Goal: Information Seeking & Learning: Find contact information

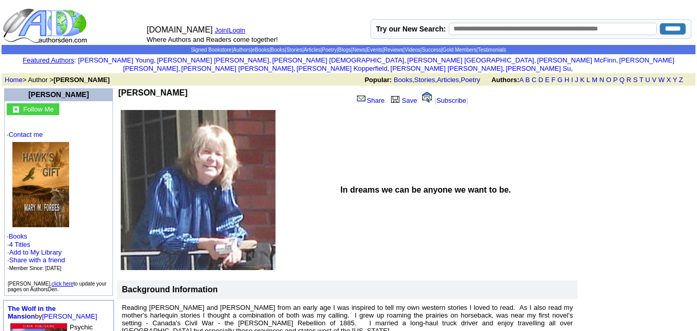
click at [556, 130] on td "In dreams we can be anyone we want to be." at bounding box center [458, 190] width 241 height 162
click at [657, 113] on td at bounding box center [637, 280] width 116 height 387
click at [521, 76] on link "A" at bounding box center [522, 80] width 4 height 8
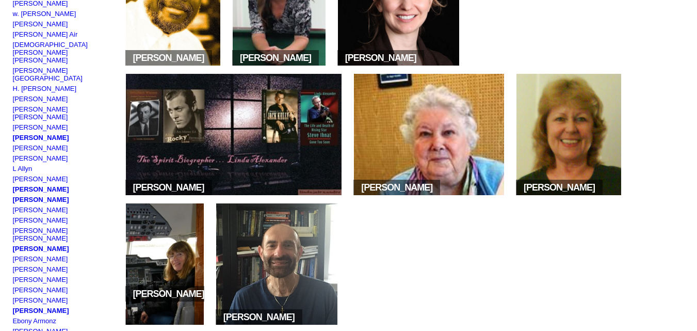
scroll to position [190, 0]
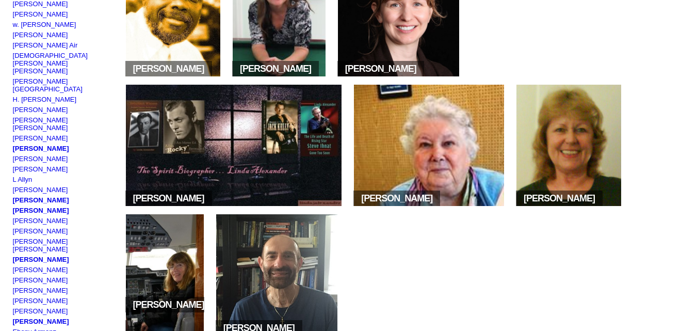
click at [392, 60] on img at bounding box center [398, 15] width 121 height 121
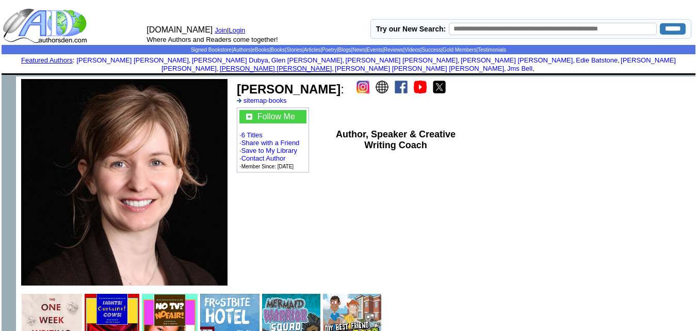
click at [332, 65] on link "Peter Jessop" at bounding box center [276, 69] width 112 height 8
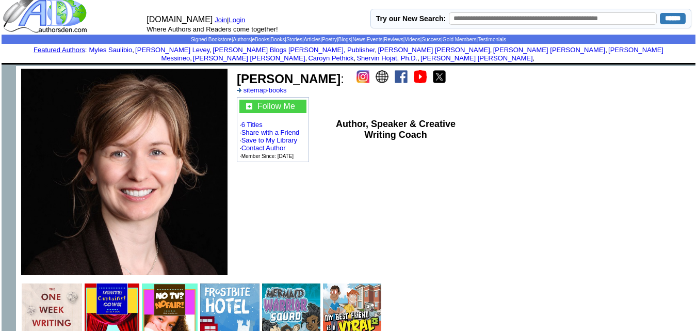
scroll to position [4, 0]
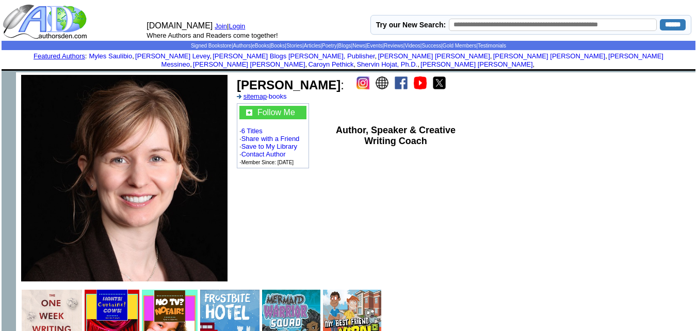
click at [259, 92] on link "sitemap" at bounding box center [256, 96] width 24 height 8
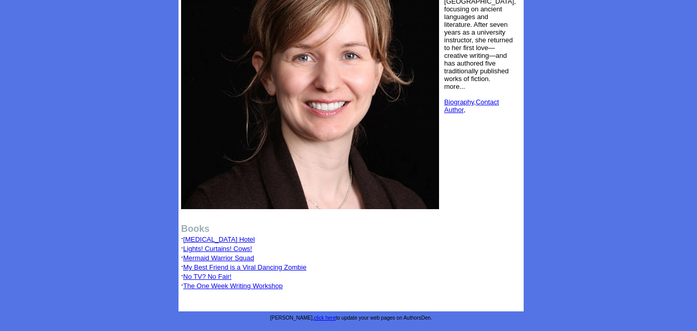
scroll to position [219, 0]
click at [478, 114] on link "Contact Author" at bounding box center [471, 105] width 55 height 15
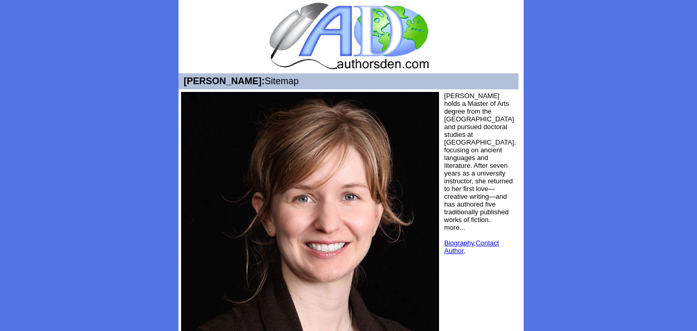
scroll to position [8, 0]
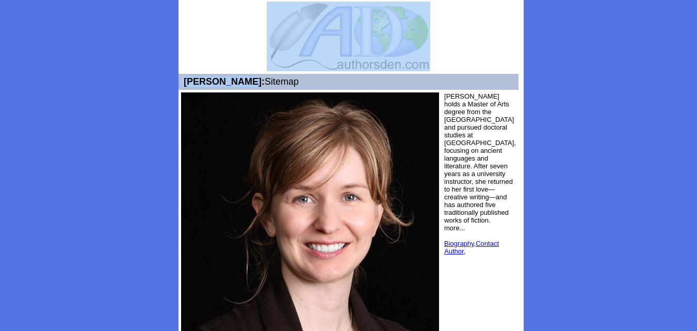
drag, startPoint x: 259, startPoint y: 80, endPoint x: 201, endPoint y: 72, distance: 58.3
click at [201, 72] on tbody "Karin Adams: Sitemap Karin Adams holds a Master of Arts degree from the Univers…" at bounding box center [351, 226] width 345 height 454
copy tbody "[PERSON_NAME]"
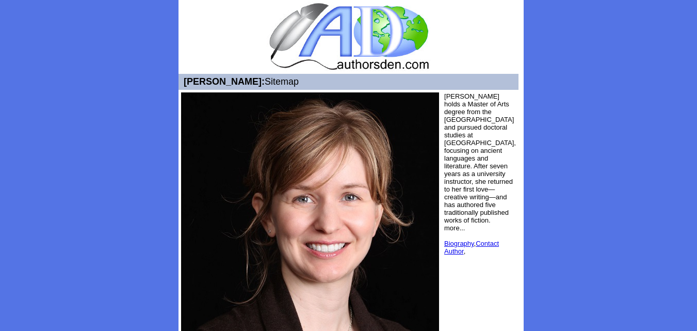
click at [645, 36] on center "Karin Adams: Sitemap Karin Adams holds a Master of Arts degree from the Univers…" at bounding box center [348, 232] width 689 height 472
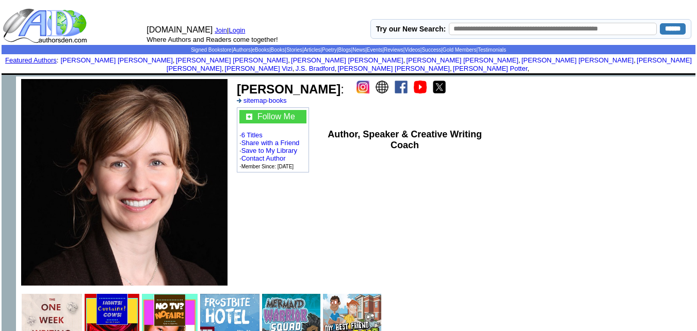
scroll to position [4, 0]
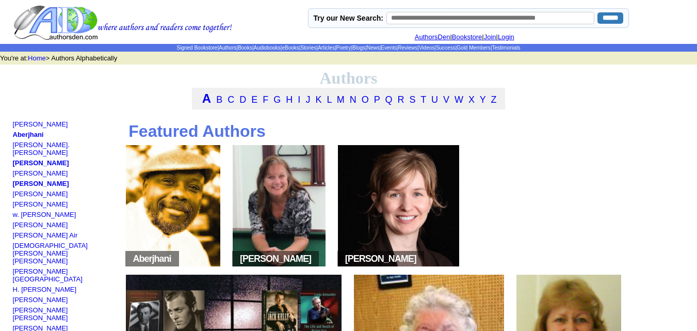
click at [283, 262] on span "[PERSON_NAME]" at bounding box center [275, 258] width 87 height 15
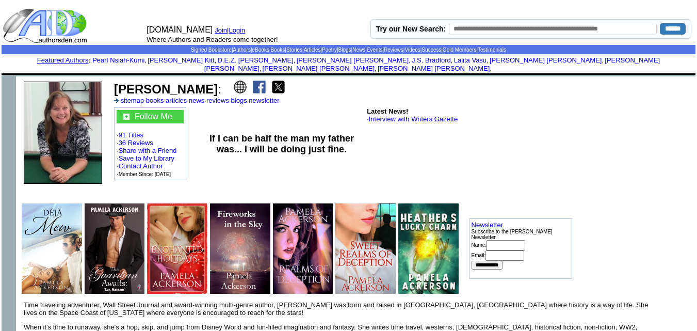
drag, startPoint x: 217, startPoint y: 82, endPoint x: 114, endPoint y: 81, distance: 102.7
click at [114, 82] on font "[PERSON_NAME] :" at bounding box center [167, 89] width 107 height 14
copy b "[PERSON_NAME]"
